Goal: Find specific page/section: Find specific page/section

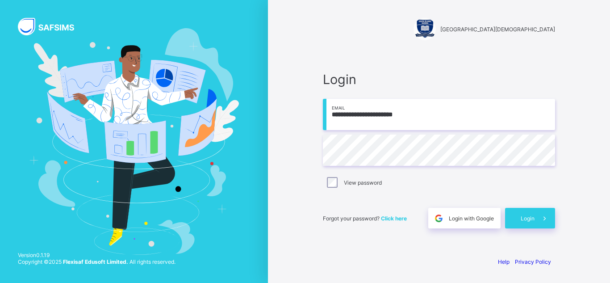
type input "**********"
drag, startPoint x: 325, startPoint y: 187, endPoint x: 338, endPoint y: 182, distance: 14.4
click at [338, 182] on div "View password" at bounding box center [439, 182] width 228 height 11
click at [546, 219] on icon at bounding box center [544, 218] width 9 height 8
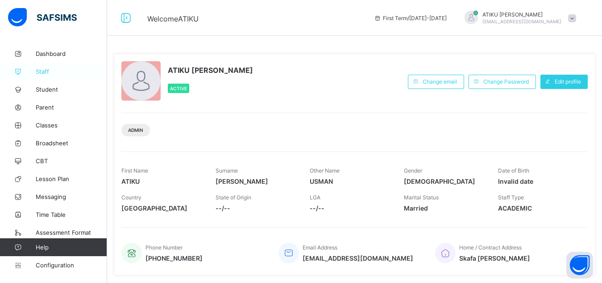
click at [26, 69] on icon at bounding box center [18, 71] width 36 height 7
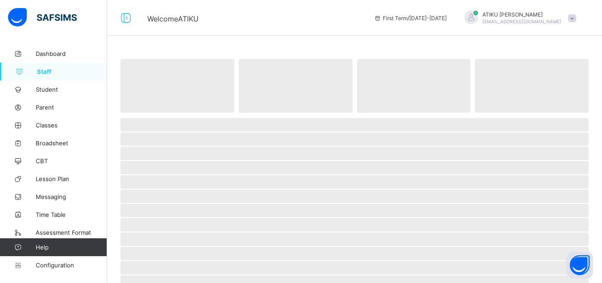
click at [26, 69] on icon at bounding box center [19, 71] width 36 height 7
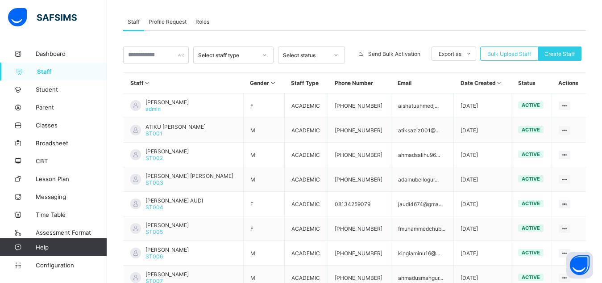
scroll to position [150, 0]
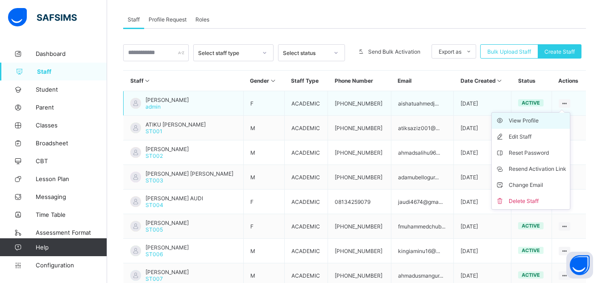
click at [529, 126] on li "View Profile" at bounding box center [531, 121] width 78 height 16
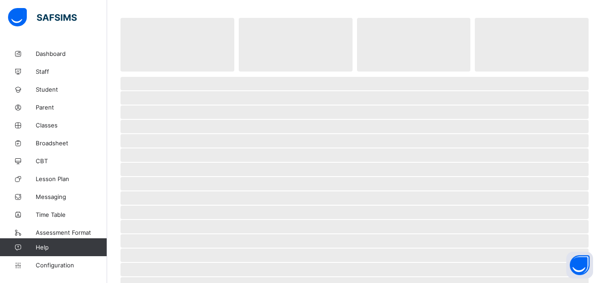
scroll to position [42, 0]
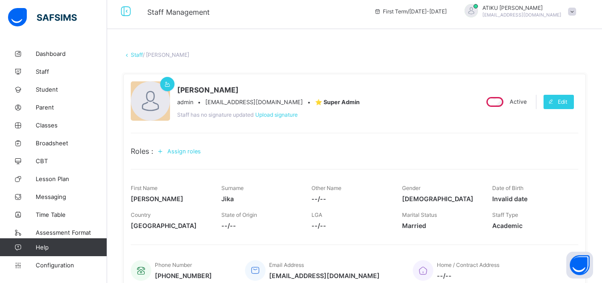
scroll to position [6, 0]
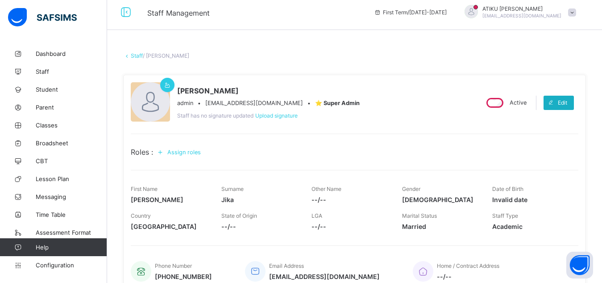
click at [558, 103] on span at bounding box center [551, 103] width 14 height 14
select select "**"
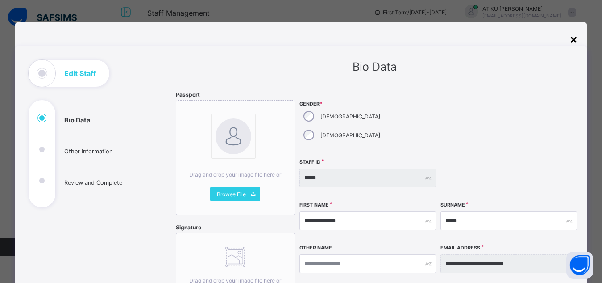
click at [575, 35] on div "×" at bounding box center [574, 38] width 8 height 15
